Goal: Check status: Check status

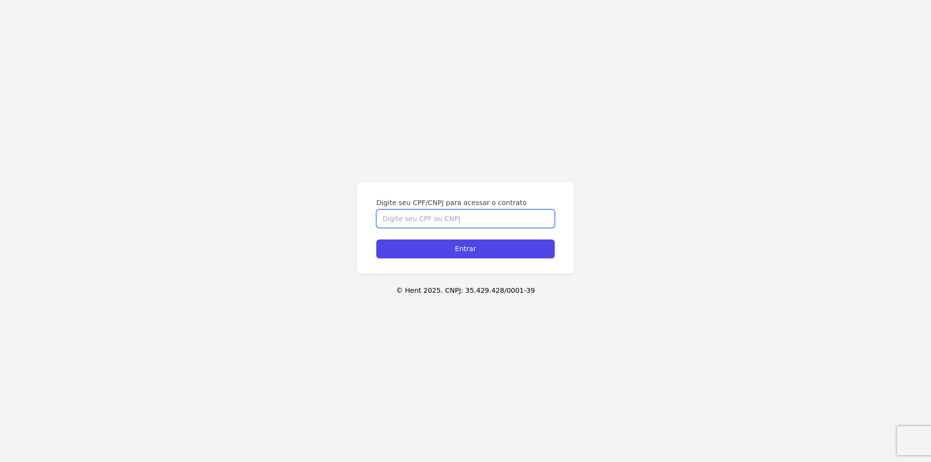
click at [479, 219] on input "Digite seu CPF/CNPJ para acessar o contrato" at bounding box center [465, 218] width 178 height 18
type input "46355686878"
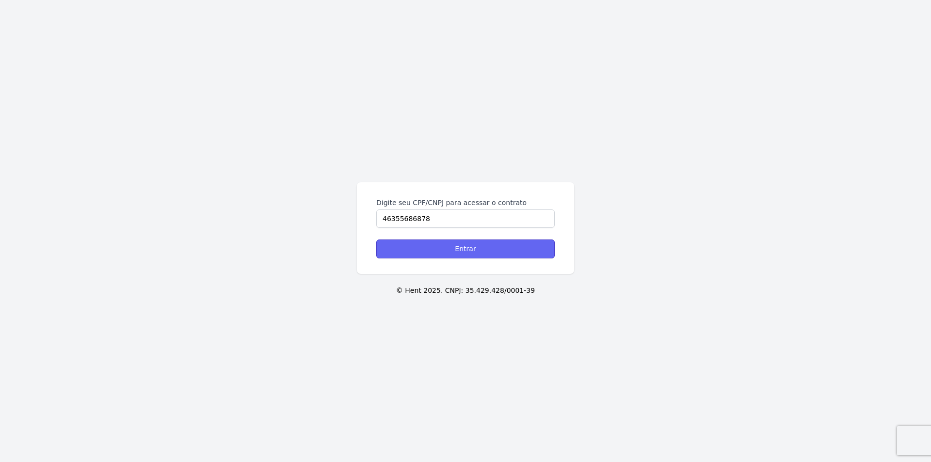
click at [488, 252] on input "Entrar" at bounding box center [465, 248] width 178 height 19
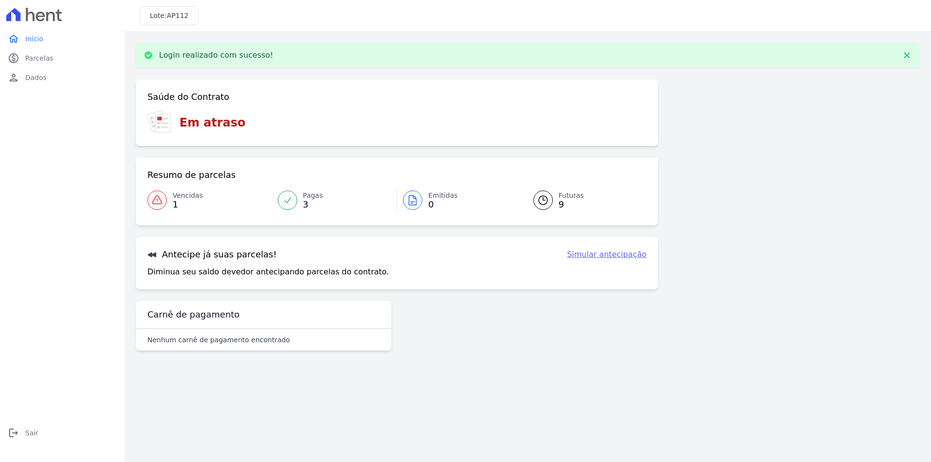
click at [572, 200] on span "Futuras" at bounding box center [571, 196] width 25 height 10
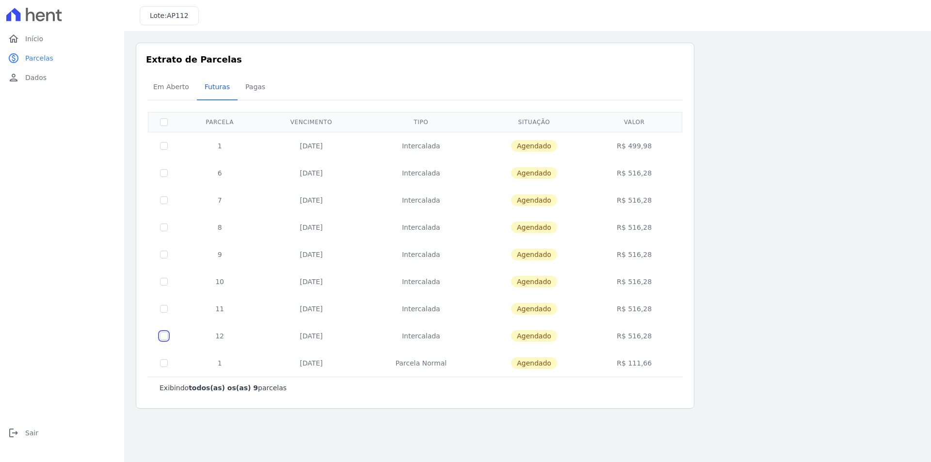
click at [167, 336] on input "checkbox" at bounding box center [164, 336] width 8 height 8
checkbox input "true"
click at [165, 312] on input "checkbox" at bounding box center [164, 309] width 8 height 8
checkbox input "true"
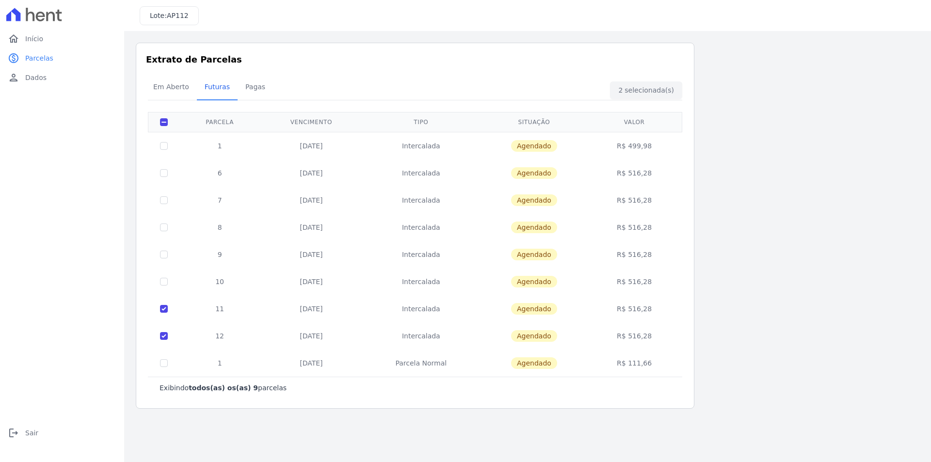
click at [164, 277] on td at bounding box center [164, 281] width 32 height 27
click at [164, 265] on td at bounding box center [164, 254] width 32 height 27
click at [164, 260] on td at bounding box center [164, 254] width 32 height 27
click at [165, 255] on input "checkbox" at bounding box center [164, 255] width 8 height 8
checkbox input "true"
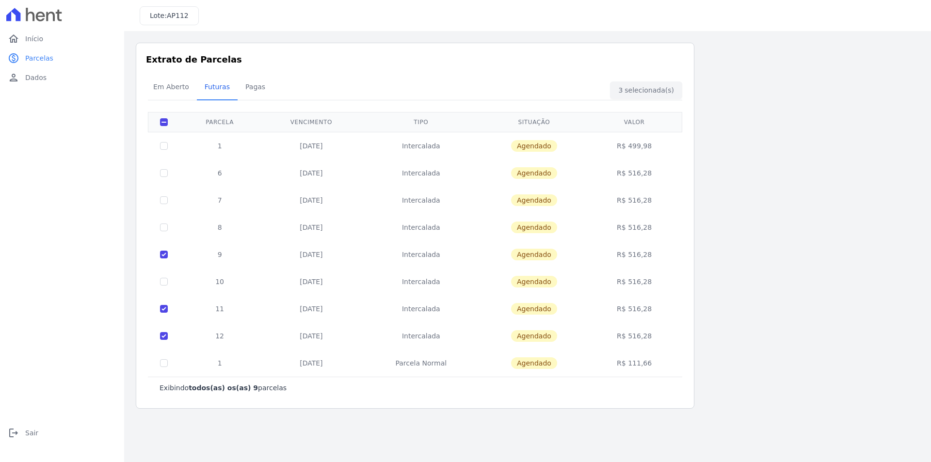
click at [165, 275] on td at bounding box center [164, 281] width 32 height 27
click at [166, 280] on input "checkbox" at bounding box center [164, 282] width 8 height 8
checkbox input "true"
click at [167, 255] on input "checkbox" at bounding box center [164, 255] width 8 height 8
checkbox input "false"
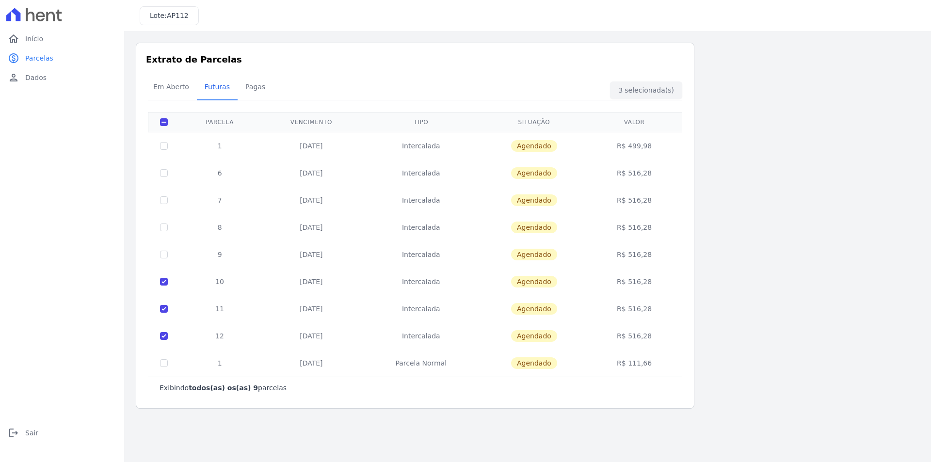
click at [168, 250] on td at bounding box center [164, 254] width 32 height 27
click at [168, 258] on td at bounding box center [164, 254] width 32 height 27
click at [168, 368] on td at bounding box center [164, 363] width 32 height 27
click at [166, 366] on input "checkbox" at bounding box center [164, 363] width 8 height 8
checkbox input "true"
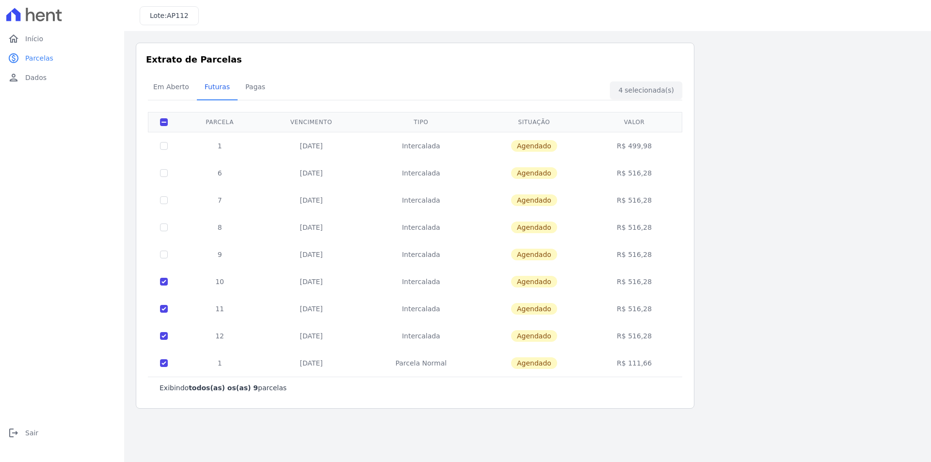
click at [163, 276] on td at bounding box center [164, 281] width 32 height 27
click at [164, 282] on input "checkbox" at bounding box center [164, 282] width 8 height 8
checkbox input "false"
click at [165, 304] on td at bounding box center [164, 308] width 32 height 27
click at [162, 310] on input "checkbox" at bounding box center [164, 309] width 8 height 8
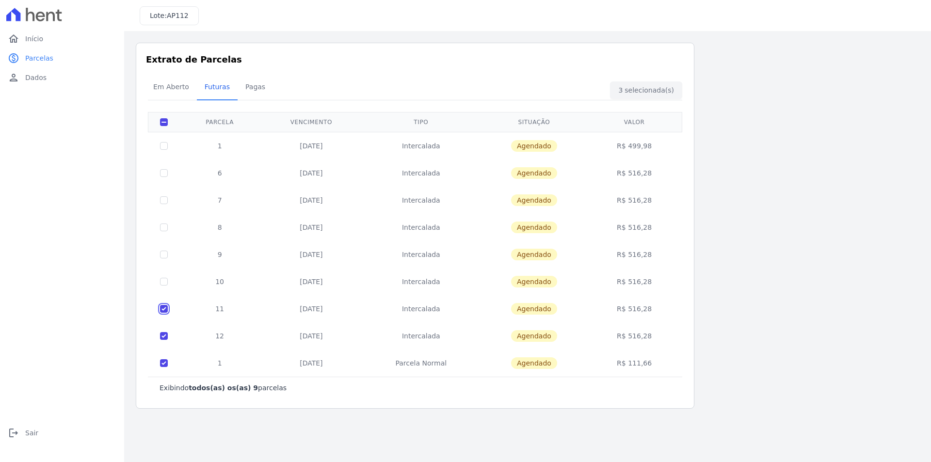
checkbox input "false"
click at [165, 332] on input "checkbox" at bounding box center [164, 336] width 8 height 8
checkbox input "false"
click at [166, 358] on td at bounding box center [164, 363] width 32 height 27
click at [165, 360] on input "checkbox" at bounding box center [164, 363] width 8 height 8
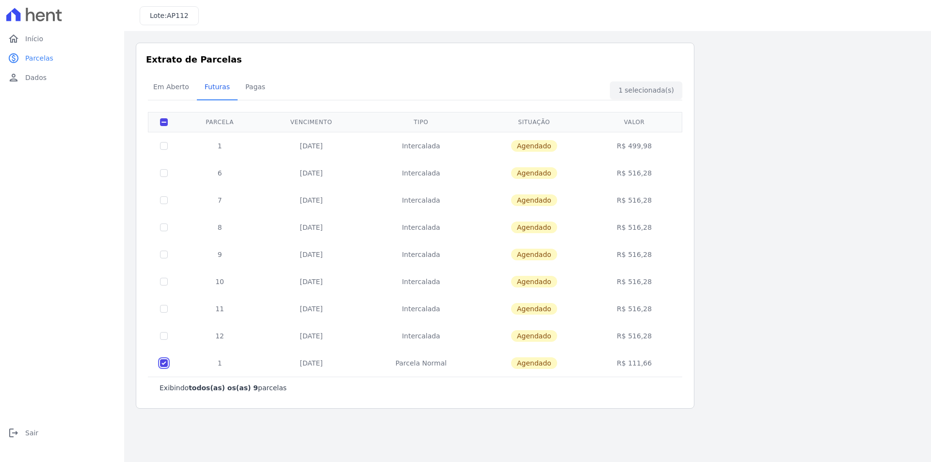
checkbox input "false"
click at [170, 86] on span "Em Aberto" at bounding box center [171, 86] width 48 height 19
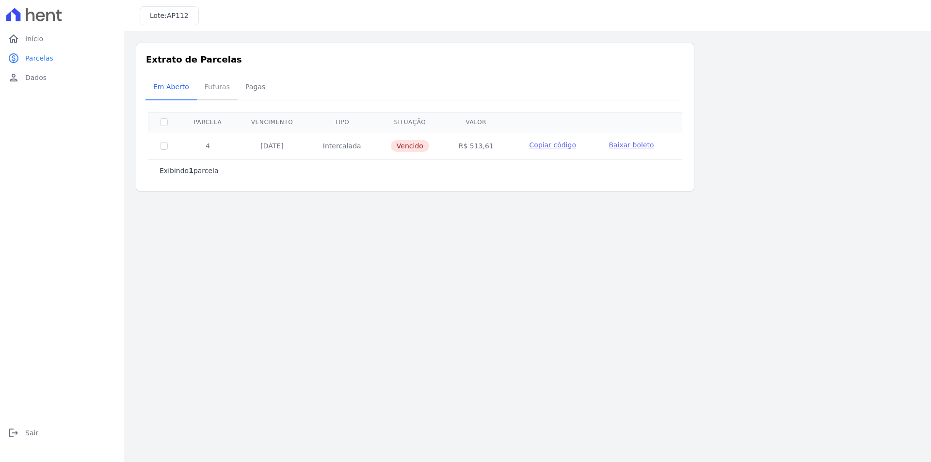
click at [221, 90] on span "Futuras" at bounding box center [217, 86] width 37 height 19
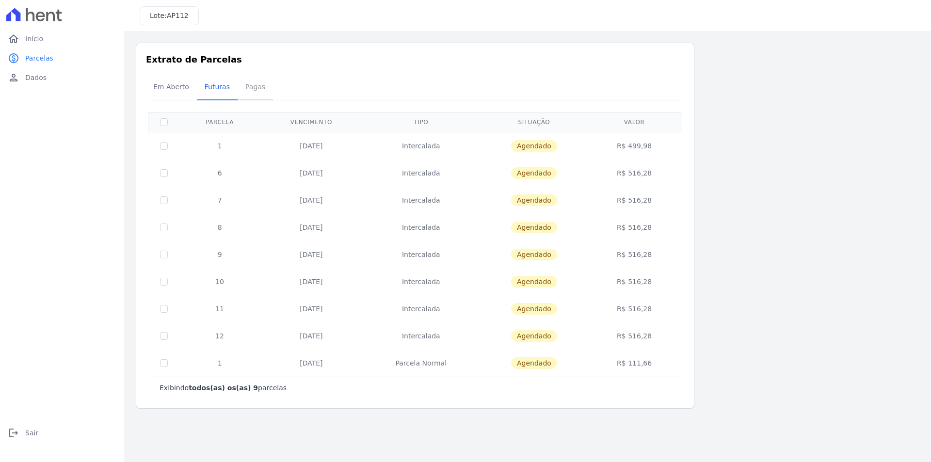
click at [240, 95] on span "Pagas" at bounding box center [255, 86] width 32 height 19
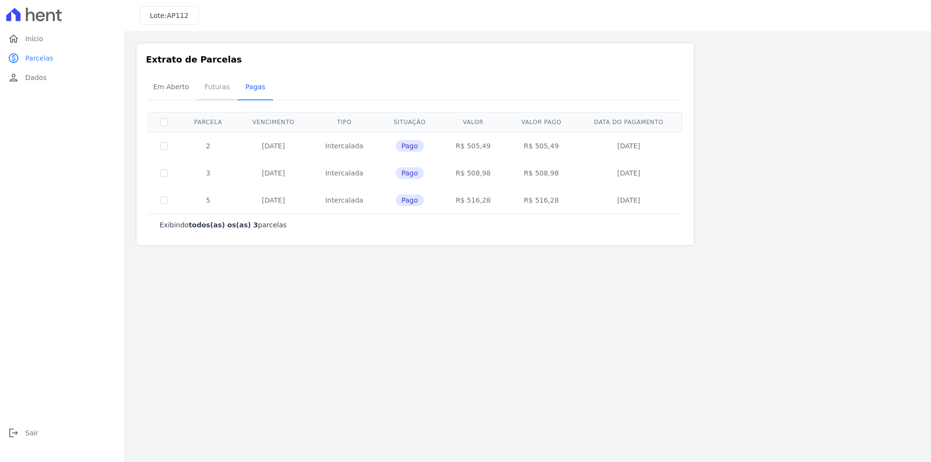
click at [207, 96] on span "Futuras" at bounding box center [217, 86] width 37 height 19
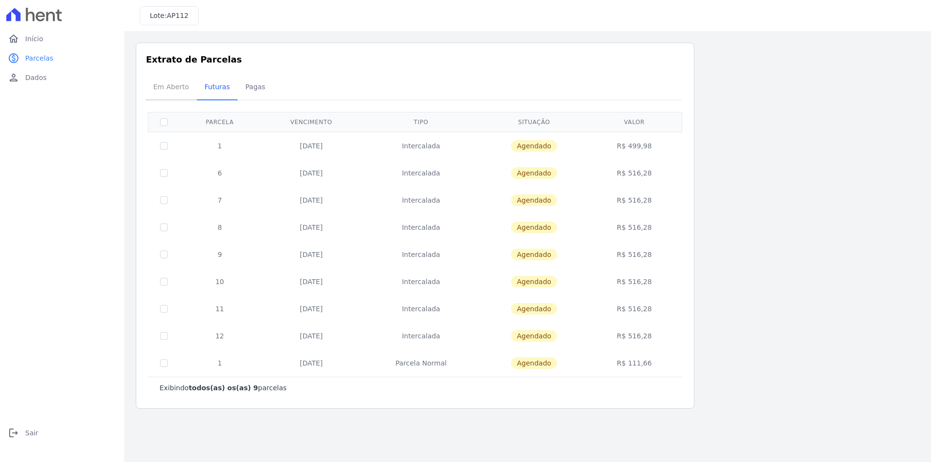
click at [169, 88] on span "Em Aberto" at bounding box center [171, 86] width 48 height 19
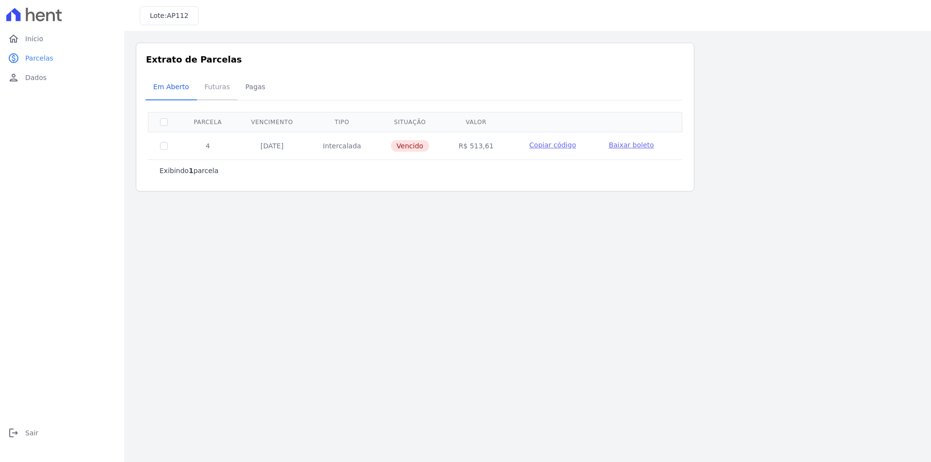
click at [208, 90] on span "Futuras" at bounding box center [217, 86] width 37 height 19
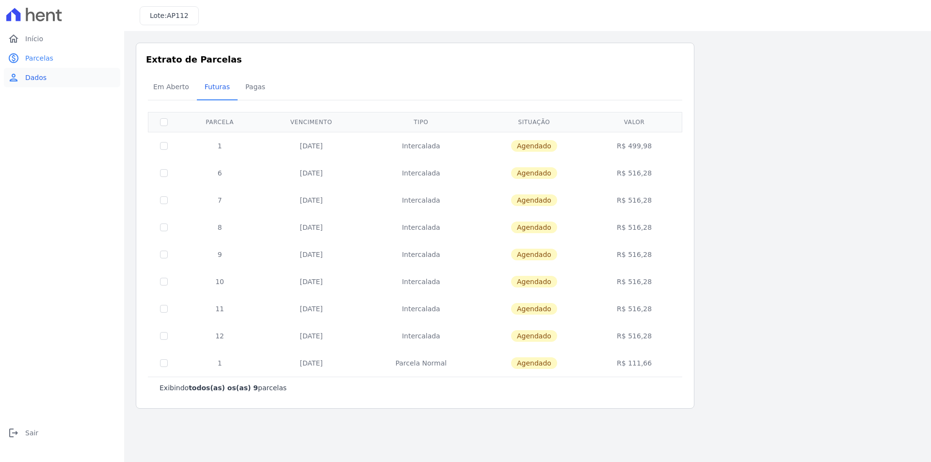
click at [48, 81] on link "person Dados" at bounding box center [62, 77] width 116 height 19
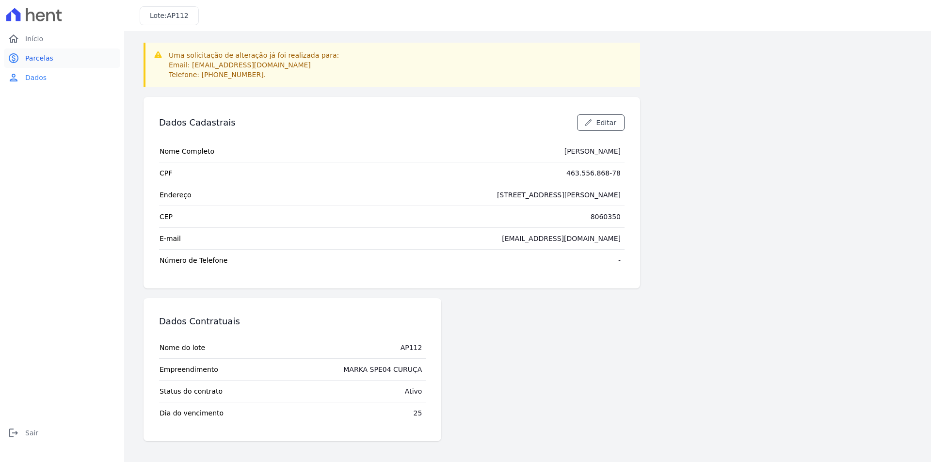
click at [48, 61] on span "Parcelas" at bounding box center [39, 58] width 28 height 10
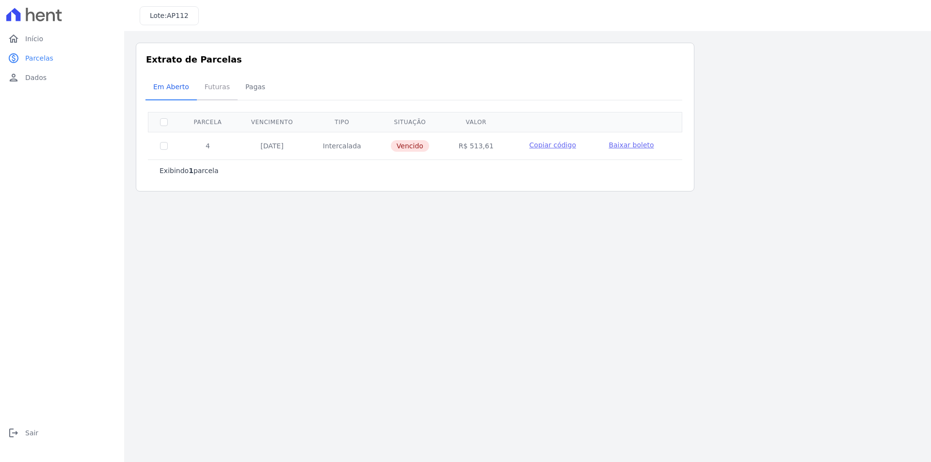
click at [211, 96] on span "Futuras" at bounding box center [217, 86] width 37 height 19
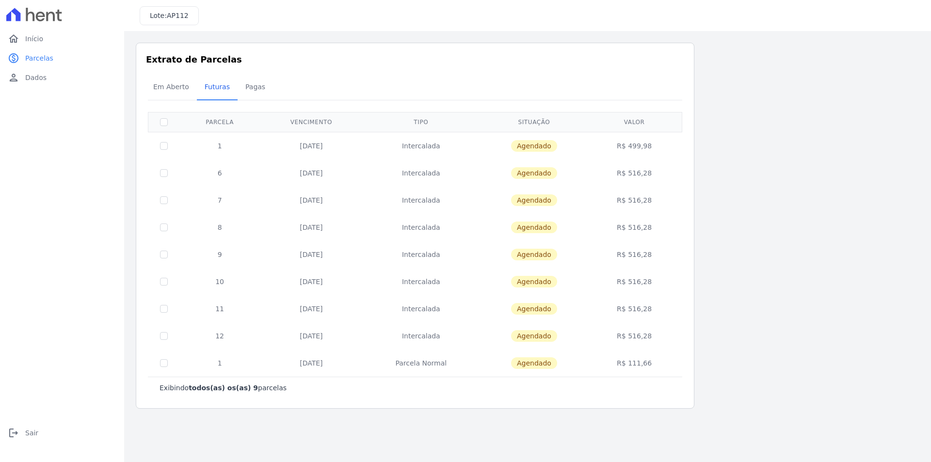
drag, startPoint x: 622, startPoint y: 142, endPoint x: 675, endPoint y: 145, distance: 52.9
click at [674, 144] on td "R$ 499,98" at bounding box center [635, 146] width 92 height 28
click at [251, 85] on span "Pagas" at bounding box center [255, 86] width 32 height 19
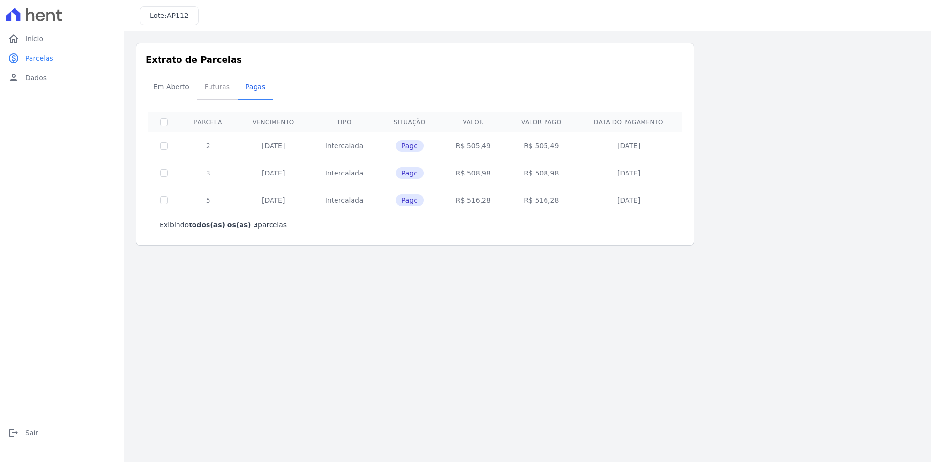
click at [210, 87] on span "Futuras" at bounding box center [217, 86] width 37 height 19
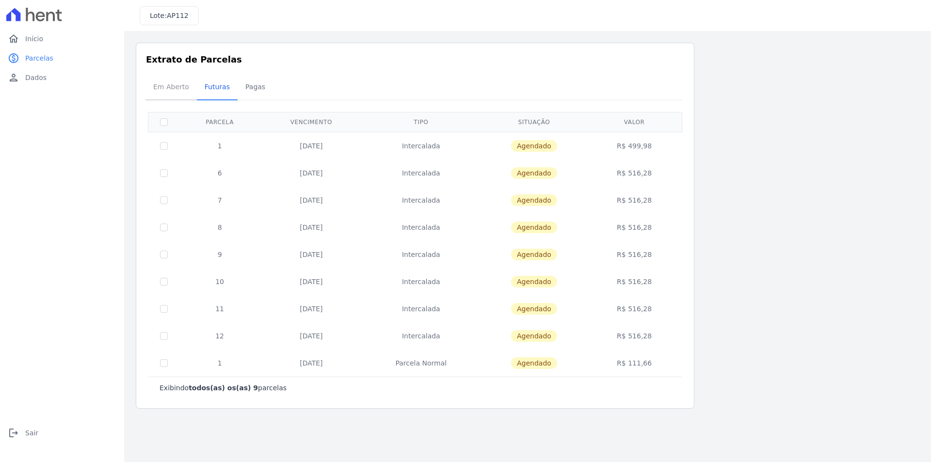
click at [179, 92] on span "Em Aberto" at bounding box center [171, 86] width 48 height 19
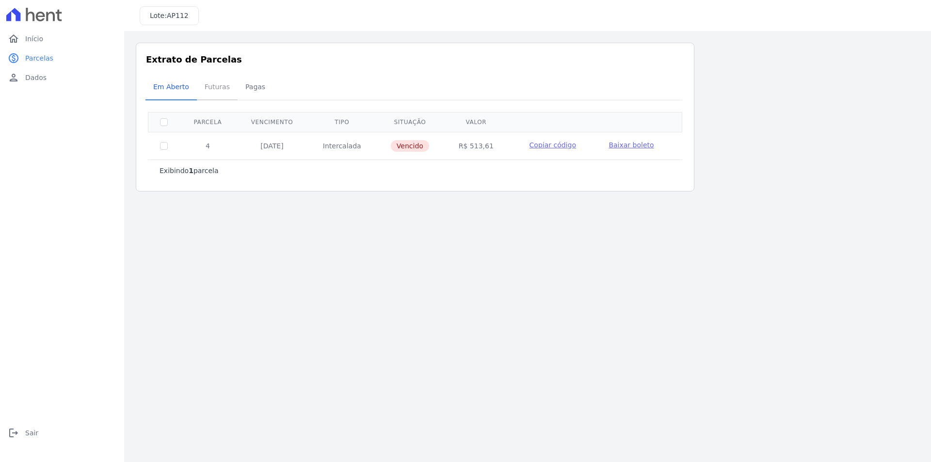
click at [210, 86] on span "Futuras" at bounding box center [217, 86] width 37 height 19
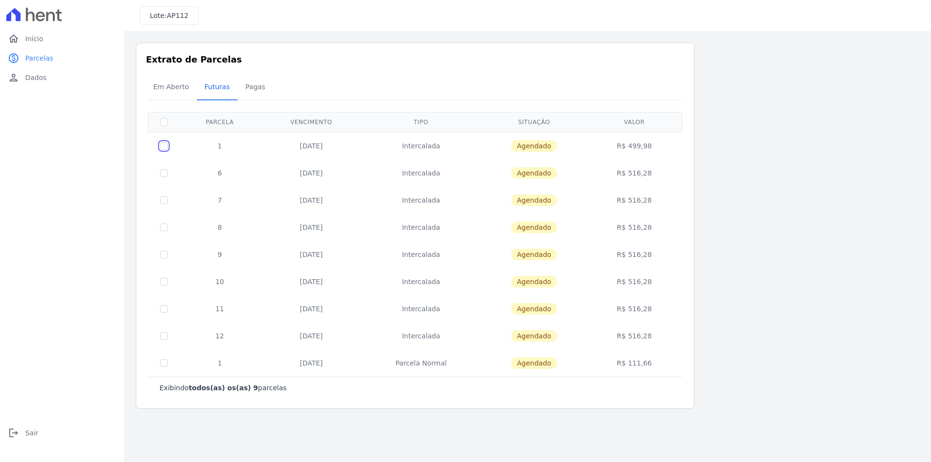
click at [163, 145] on input "checkbox" at bounding box center [164, 146] width 8 height 8
checkbox input "true"
click at [648, 92] on div "Em Aberto Futuras [GEOGRAPHIC_DATA]" at bounding box center [414, 88] width 539 height 24
drag, startPoint x: 648, startPoint y: 92, endPoint x: 571, endPoint y: 101, distance: 77.6
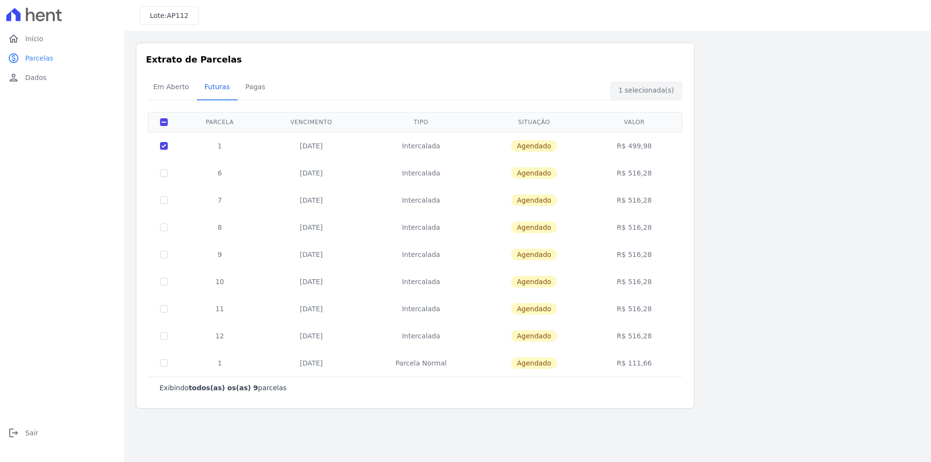
click at [648, 92] on div "Em Aberto Futuras [GEOGRAPHIC_DATA]" at bounding box center [414, 88] width 539 height 24
click at [155, 149] on td at bounding box center [164, 146] width 32 height 28
click at [161, 149] on input "checkbox" at bounding box center [164, 146] width 8 height 8
checkbox input "false"
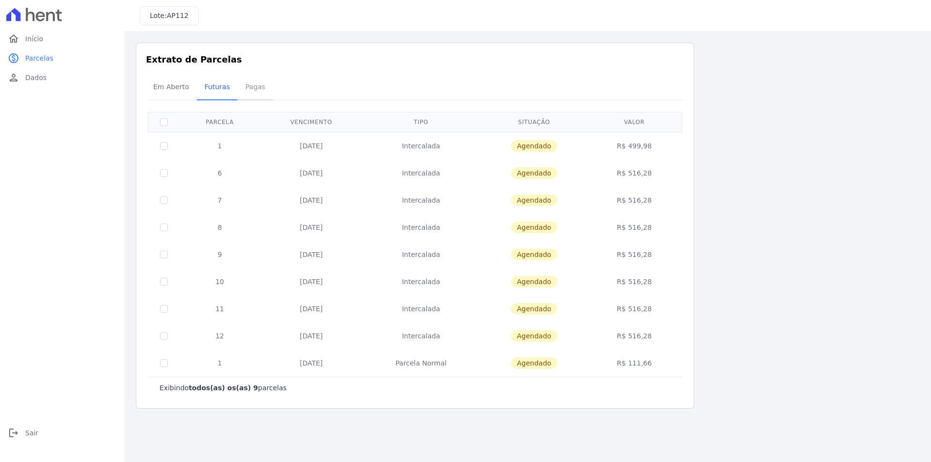
click at [254, 91] on span "Pagas" at bounding box center [255, 86] width 32 height 19
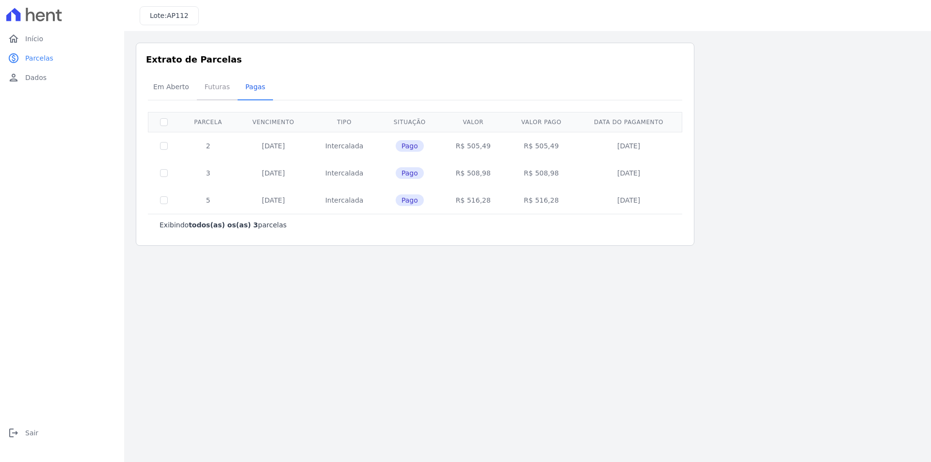
click at [207, 89] on span "Futuras" at bounding box center [217, 86] width 37 height 19
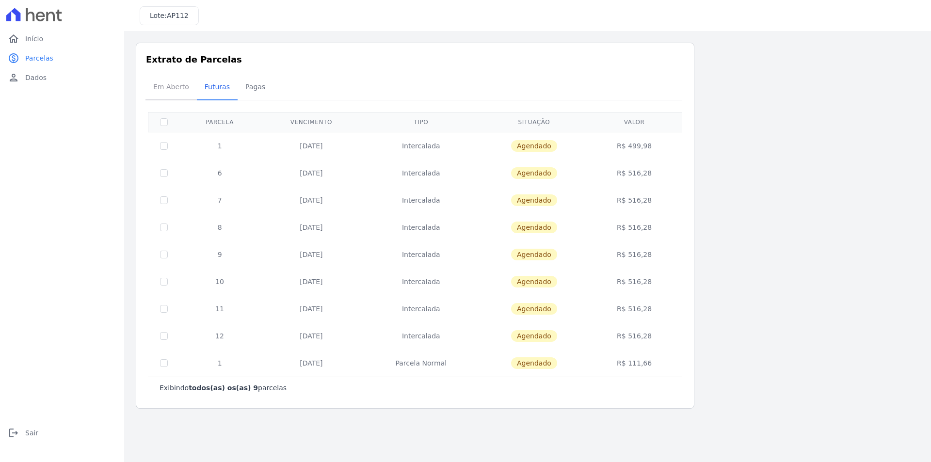
click at [187, 96] on span "Em Aberto" at bounding box center [171, 86] width 48 height 19
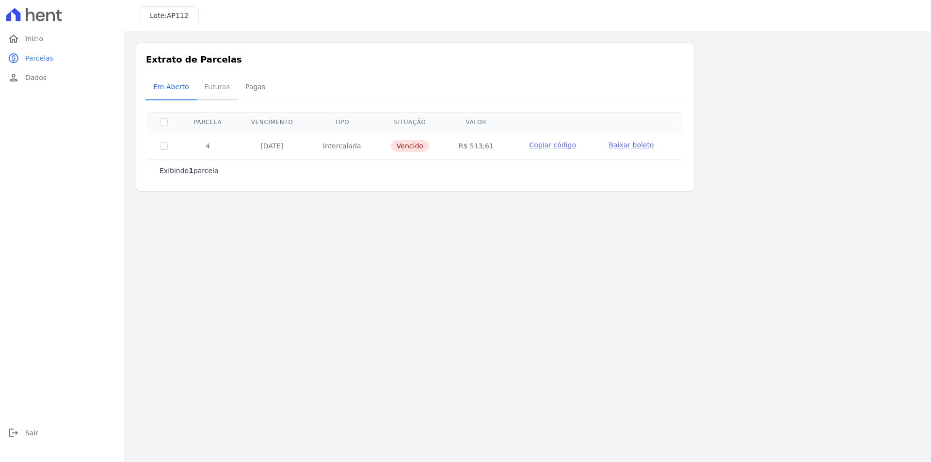
click at [224, 92] on span "Futuras" at bounding box center [217, 86] width 37 height 19
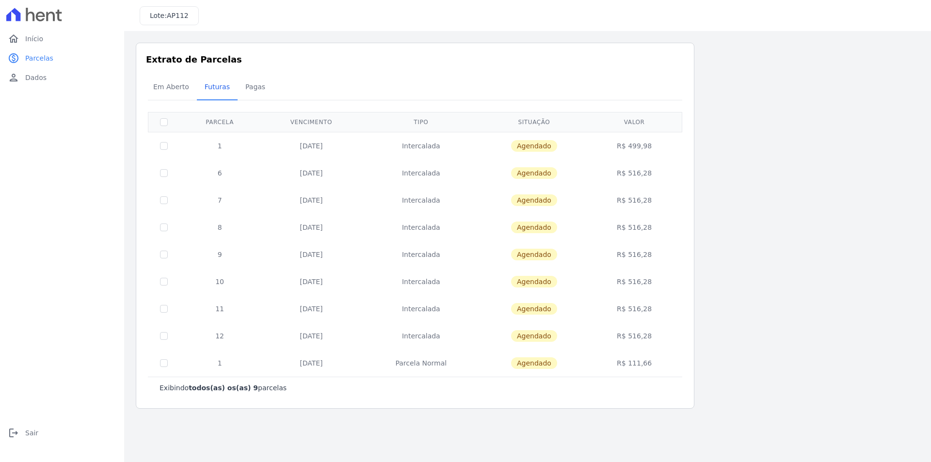
drag, startPoint x: 190, startPoint y: 147, endPoint x: 658, endPoint y: 143, distance: 468.4
click at [658, 143] on tr "1 [DATE] [GEOGRAPHIC_DATA] [GEOGRAPHIC_DATA] R$ 499,98" at bounding box center [415, 146] width 534 height 28
click at [190, 88] on span "Em Aberto" at bounding box center [171, 86] width 48 height 19
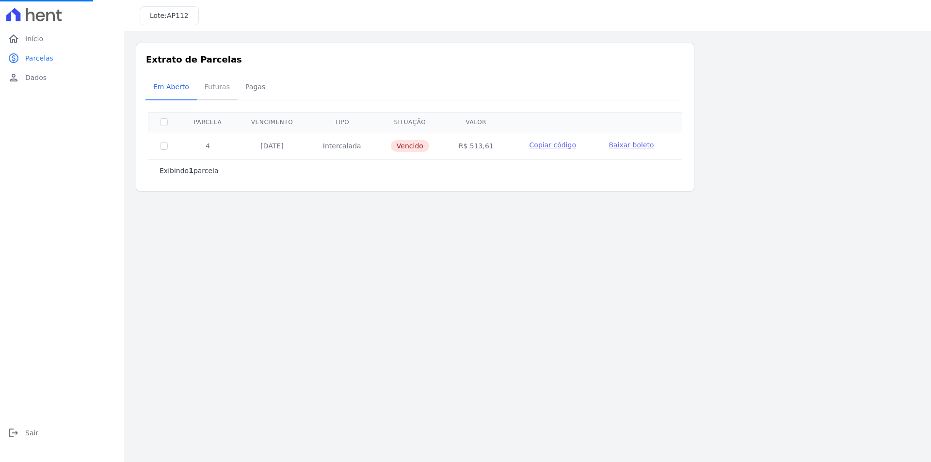
click at [204, 90] on span "Futuras" at bounding box center [217, 86] width 37 height 19
click at [240, 89] on span "Pagas" at bounding box center [255, 86] width 32 height 19
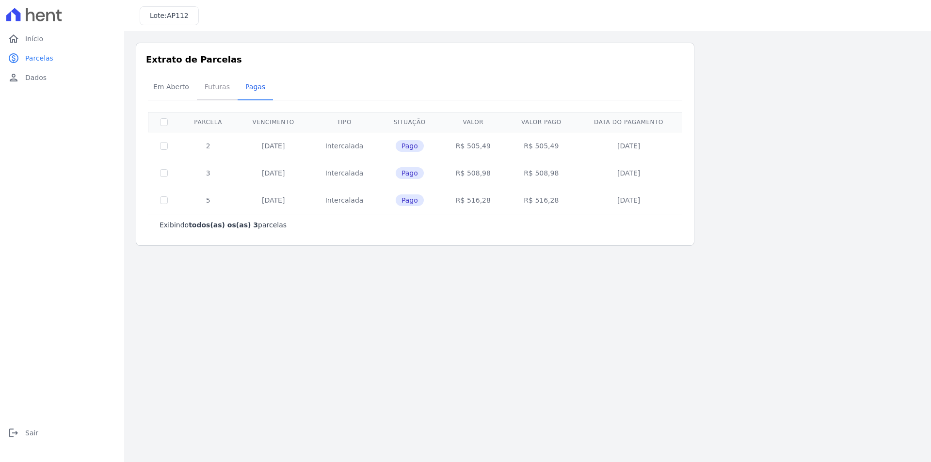
click at [219, 81] on span "Futuras" at bounding box center [217, 86] width 37 height 19
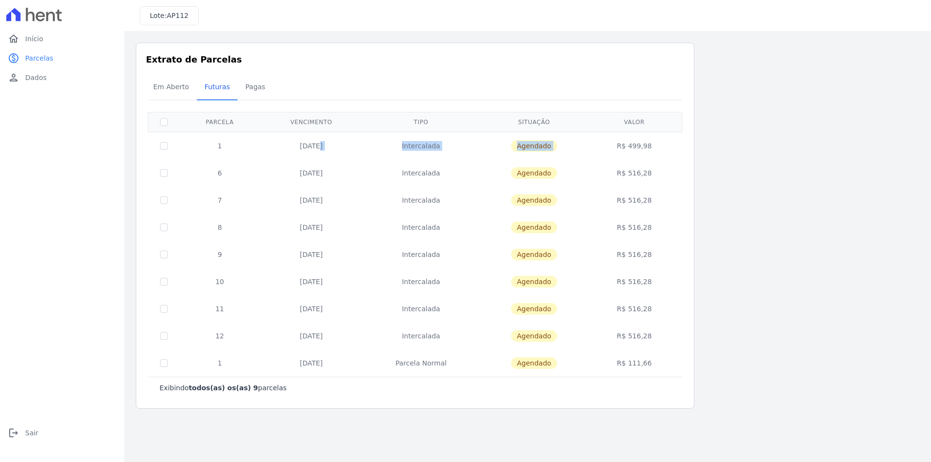
drag, startPoint x: 297, startPoint y: 144, endPoint x: 612, endPoint y: 138, distance: 315.2
click at [610, 138] on tr "1 [DATE] [GEOGRAPHIC_DATA] [GEOGRAPHIC_DATA] R$ 499,98" at bounding box center [415, 146] width 534 height 28
click at [178, 85] on span "Em Aberto" at bounding box center [171, 86] width 48 height 19
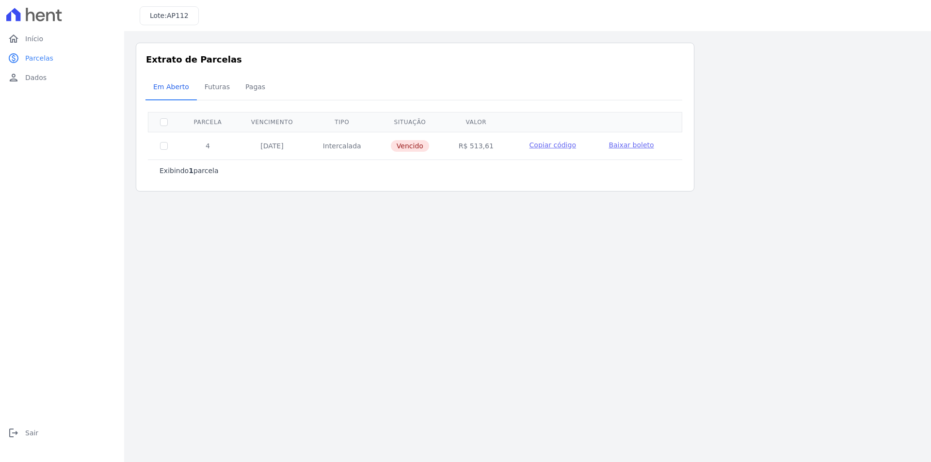
click at [551, 145] on span "Copiar código" at bounding box center [552, 145] width 47 height 8
click at [225, 85] on span "Futuras" at bounding box center [217, 86] width 37 height 19
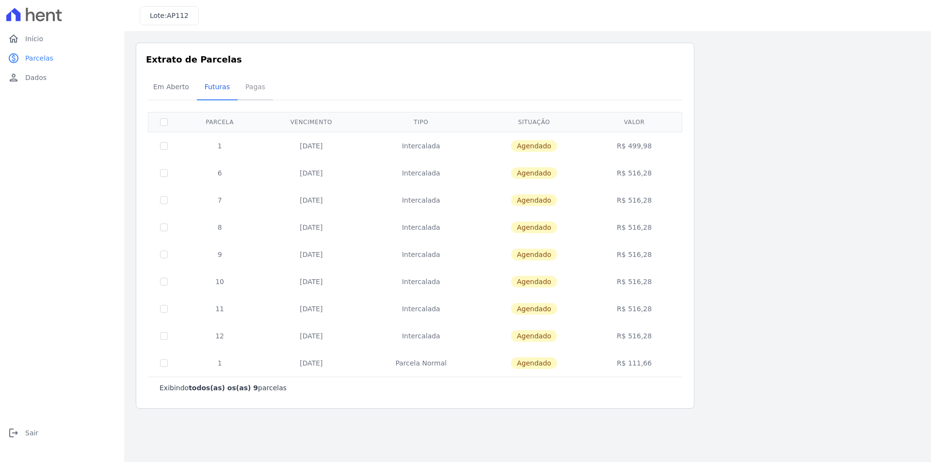
click at [248, 83] on span "Pagas" at bounding box center [255, 86] width 32 height 19
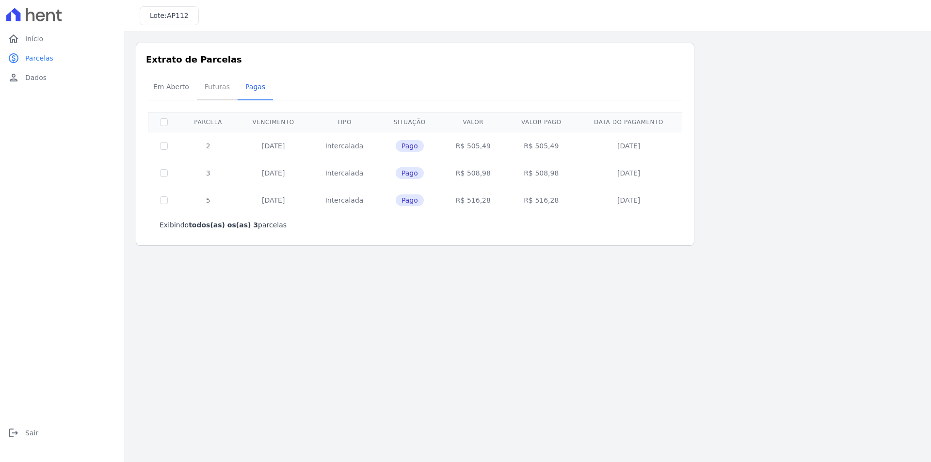
click at [208, 85] on span "Futuras" at bounding box center [217, 86] width 37 height 19
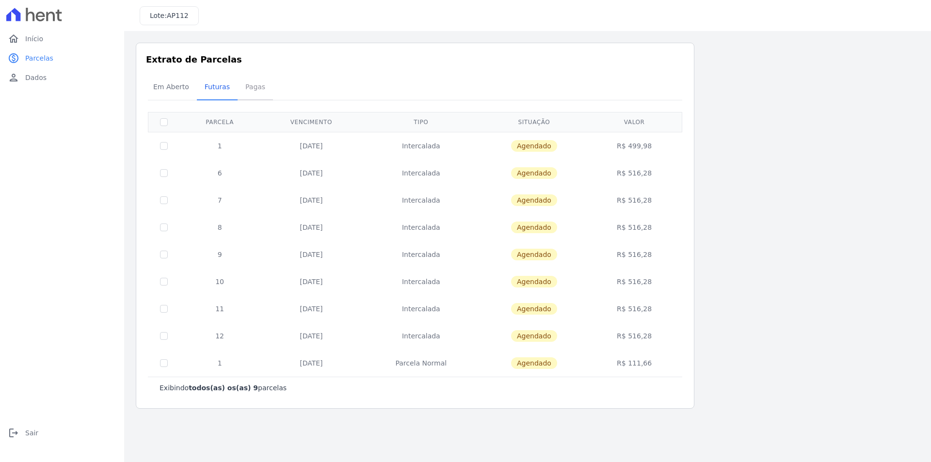
click at [242, 95] on span "Pagas" at bounding box center [255, 86] width 32 height 19
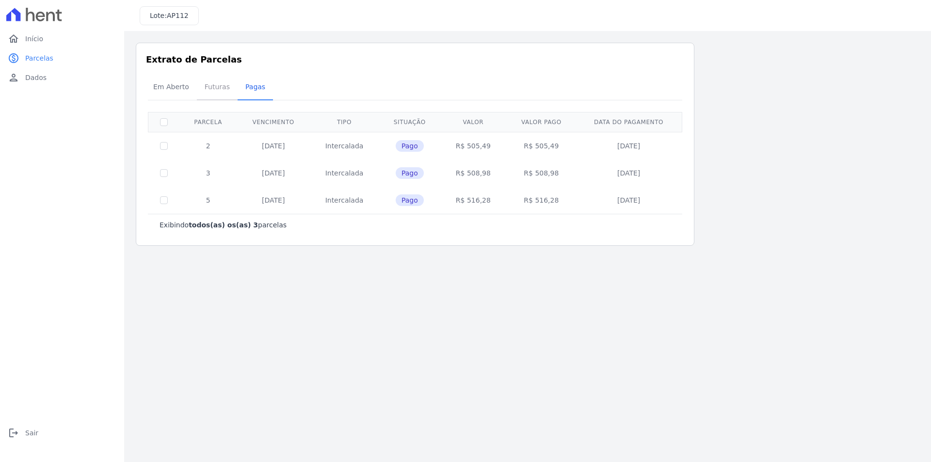
click at [221, 86] on span "Futuras" at bounding box center [217, 86] width 37 height 19
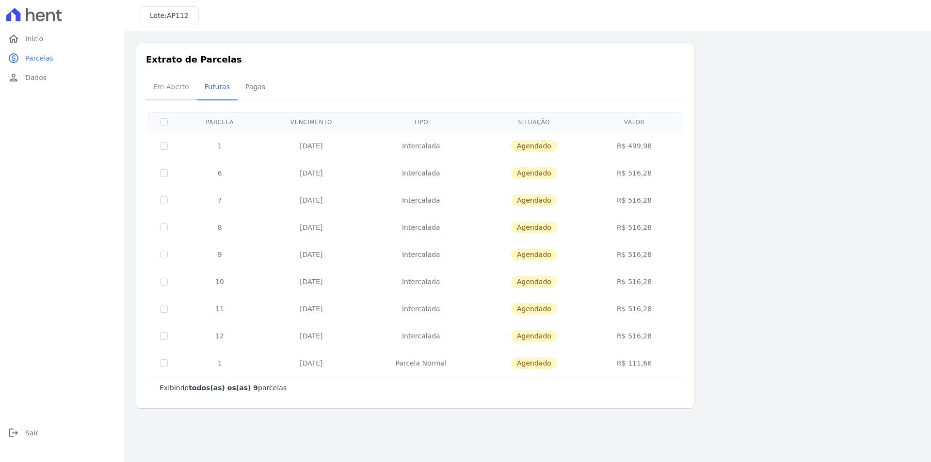
click at [180, 82] on span "Em Aberto" at bounding box center [171, 86] width 48 height 19
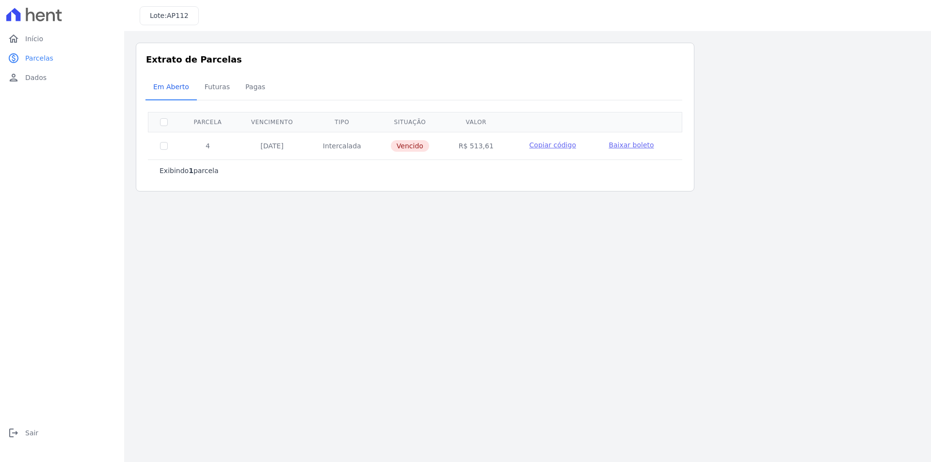
click at [167, 150] on td at bounding box center [164, 146] width 32 height 28
click at [163, 146] on input "checkbox" at bounding box center [164, 146] width 8 height 8
checkbox input "true"
click at [165, 145] on input "checkbox" at bounding box center [164, 146] width 8 height 8
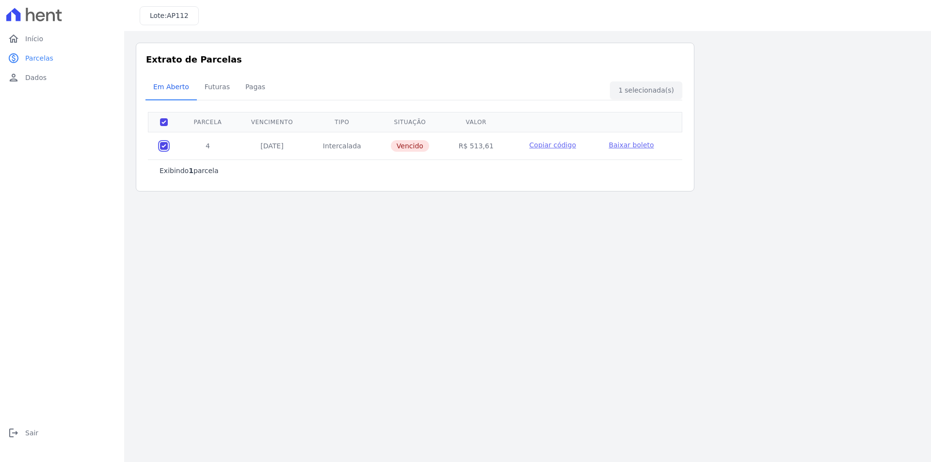
checkbox input "false"
drag, startPoint x: 447, startPoint y: 148, endPoint x: 496, endPoint y: 146, distance: 49.5
click at [496, 146] on td "R$ 513,61" at bounding box center [476, 146] width 64 height 28
click at [497, 146] on td "R$ 513,61" at bounding box center [476, 146] width 64 height 28
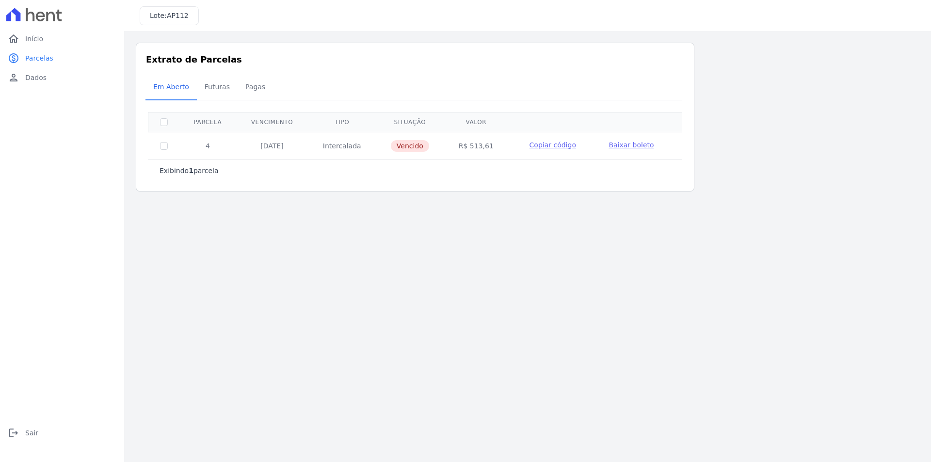
click at [499, 146] on td "R$ 513,61" at bounding box center [476, 146] width 64 height 28
click at [27, 79] on span "Dados" at bounding box center [35, 78] width 21 height 10
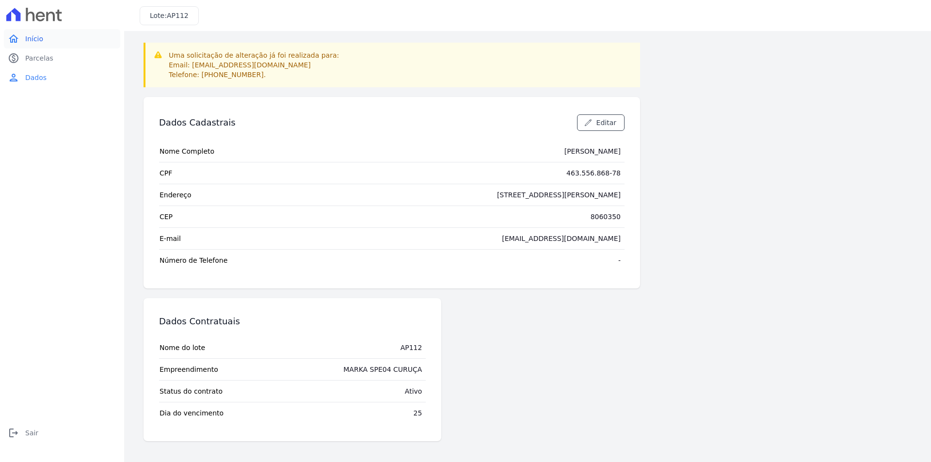
click at [47, 38] on link "home Início" at bounding box center [62, 38] width 116 height 19
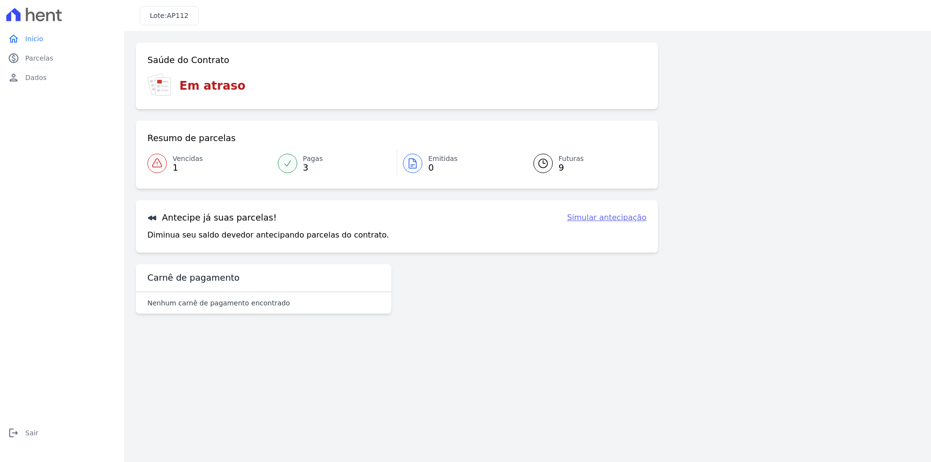
click at [182, 159] on span "Vencidas" at bounding box center [188, 159] width 30 height 10
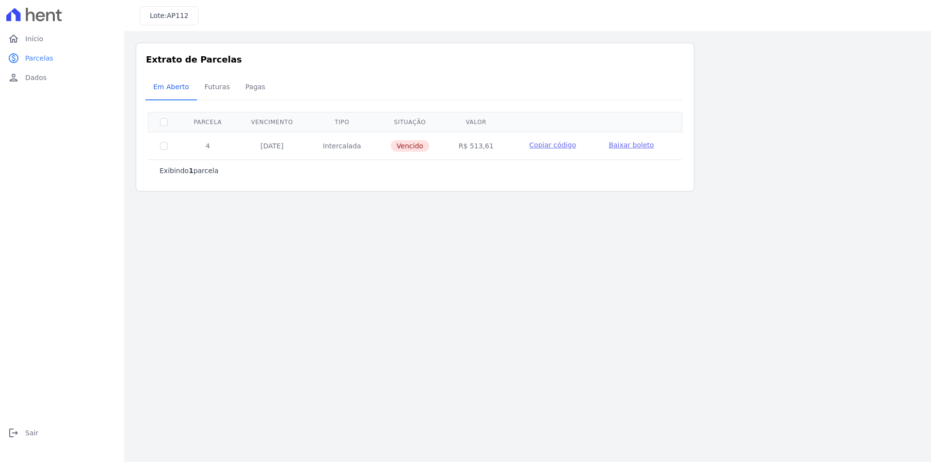
click at [400, 146] on span "Vencido" at bounding box center [410, 146] width 38 height 12
click at [441, 151] on td "Vencido" at bounding box center [410, 146] width 68 height 28
drag, startPoint x: 407, startPoint y: 112, endPoint x: 401, endPoint y: 127, distance: 15.2
click at [407, 114] on th "Situação" at bounding box center [410, 122] width 68 height 20
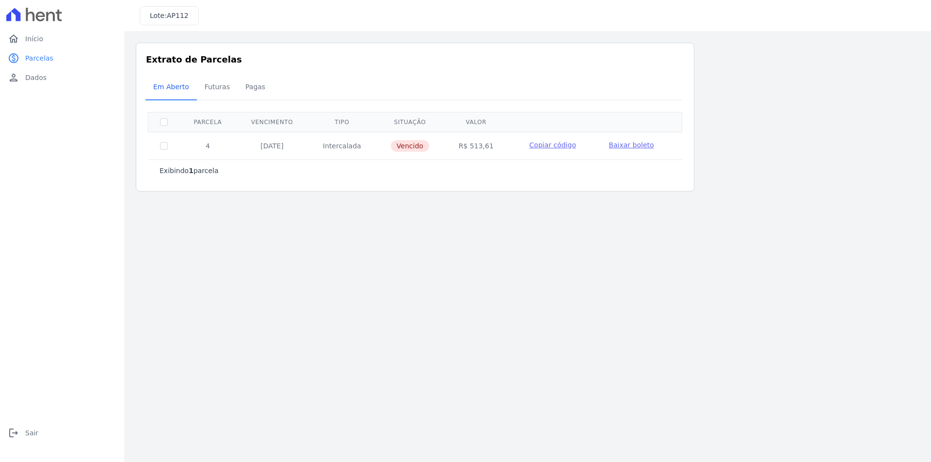
click at [198, 172] on p "Exibindo 1 parcela" at bounding box center [189, 171] width 59 height 10
click at [160, 144] on input "checkbox" at bounding box center [164, 146] width 8 height 8
checkbox input "true"
click at [656, 90] on div "Em Aberto Futuras [GEOGRAPHIC_DATA]" at bounding box center [414, 88] width 539 height 24
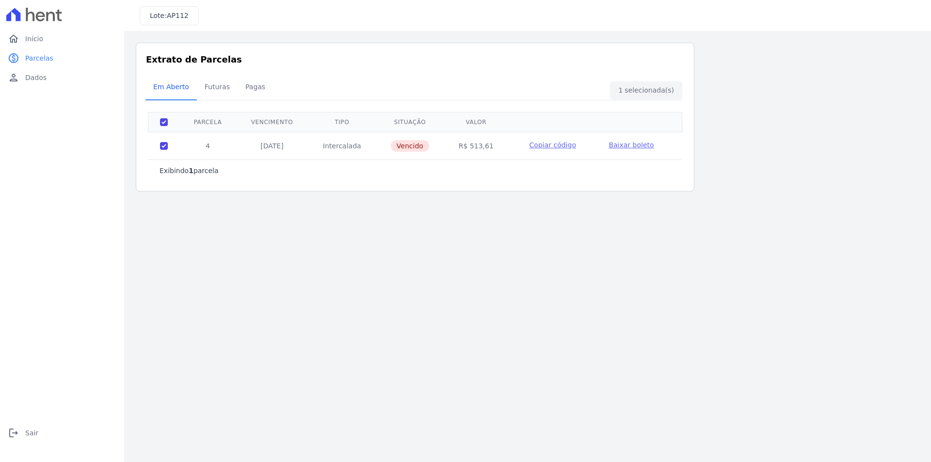
drag, startPoint x: 349, startPoint y: 147, endPoint x: 399, endPoint y: 210, distance: 80.4
click at [399, 210] on main "Listagem de parcelas Baixar PDF Extrato de Parcelas Em [GEOGRAPHIC_DATA] Futura…" at bounding box center [527, 246] width 807 height 431
click at [372, 183] on div "Exibindo 1 parcela [GEOGRAPHIC_DATA] Vencimento Tipo Situação [GEOGRAPHIC_DATA]…" at bounding box center [415, 146] width 534 height 77
drag, startPoint x: 452, startPoint y: 145, endPoint x: 499, endPoint y: 142, distance: 46.7
click at [499, 142] on td "R$ 513,61" at bounding box center [476, 146] width 64 height 28
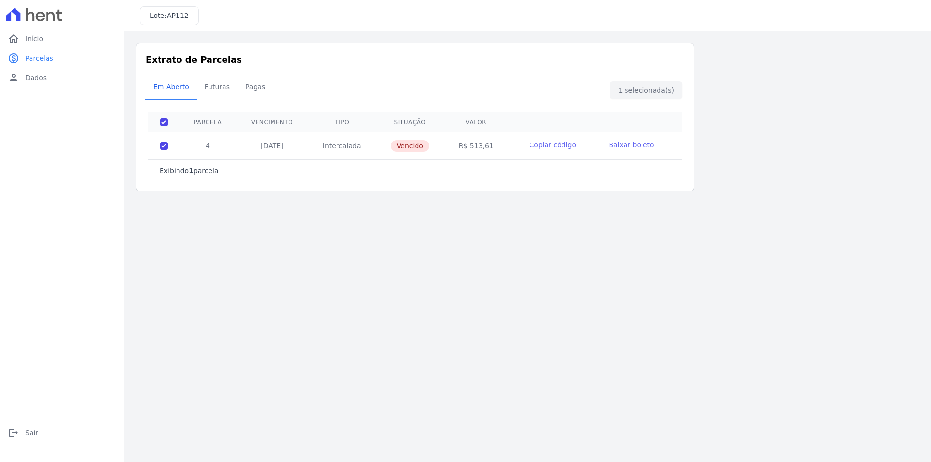
drag, startPoint x: 499, startPoint y: 142, endPoint x: 514, endPoint y: 145, distance: 15.1
click at [500, 142] on td "R$ 513,61" at bounding box center [476, 146] width 64 height 28
click at [480, 160] on div "Exibindo 1 parcela" at bounding box center [415, 171] width 534 height 22
click at [532, 145] on span "Copiar código" at bounding box center [552, 145] width 47 height 8
click at [633, 146] on span "Baixar boleto" at bounding box center [630, 145] width 45 height 8
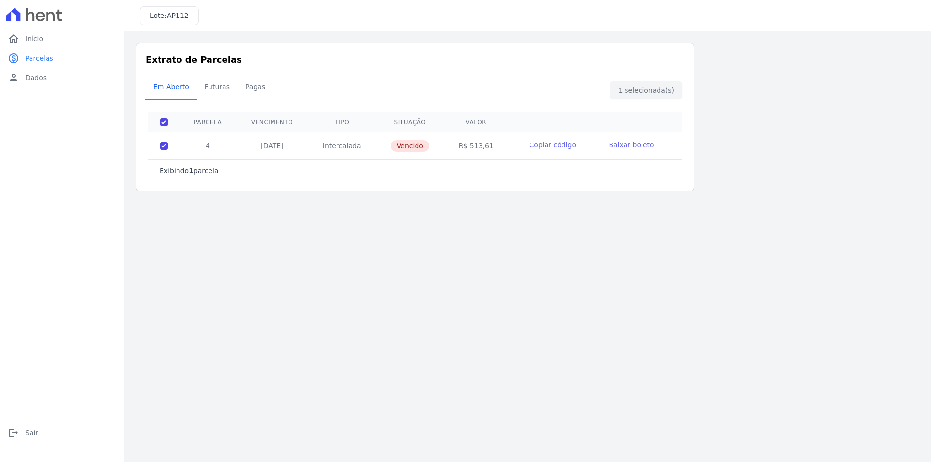
click at [168, 143] on td at bounding box center [164, 146] width 32 height 28
click at [162, 145] on input "checkbox" at bounding box center [164, 146] width 8 height 8
checkbox input "false"
